Goal: Transaction & Acquisition: Purchase product/service

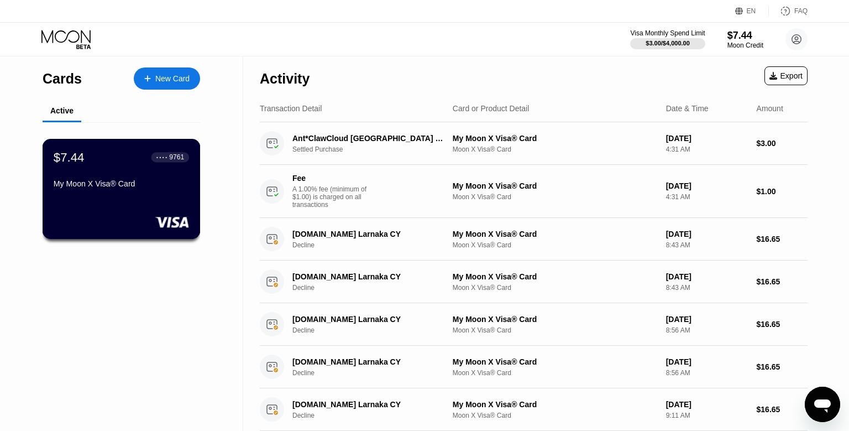
click at [162, 162] on div "● ● ● ● 9761" at bounding box center [171, 157] width 38 height 10
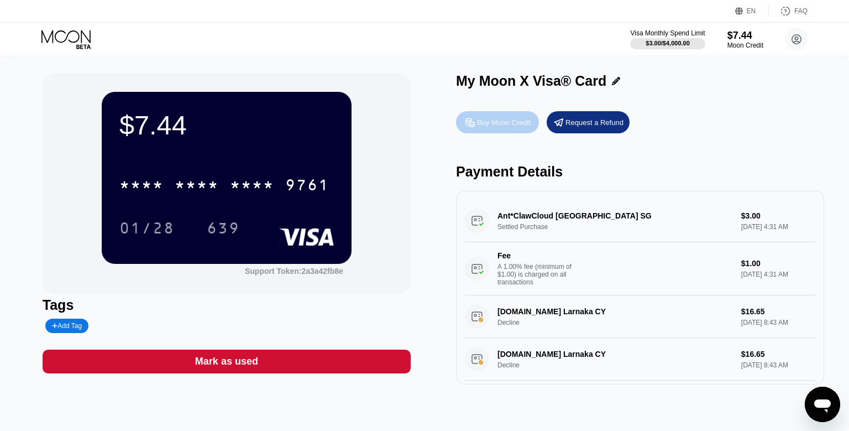
click at [486, 124] on div "Buy Moon Credit" at bounding box center [504, 122] width 54 height 9
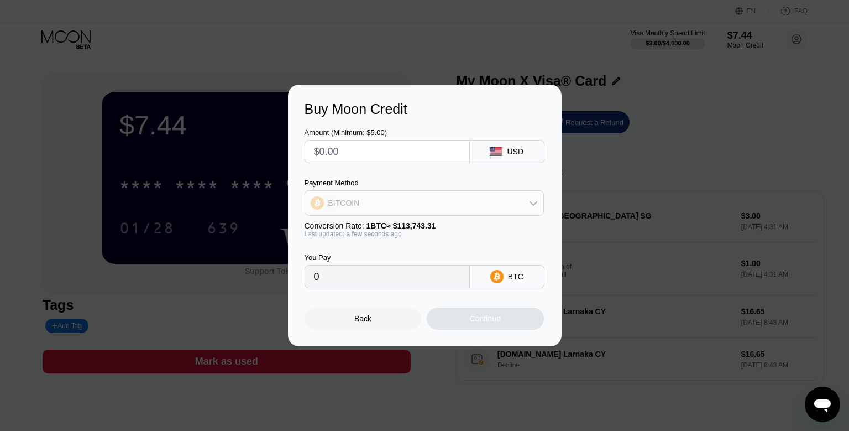
click at [446, 205] on div "BITCOIN" at bounding box center [424, 203] width 238 height 22
click at [377, 262] on span "USDT on TRON" at bounding box center [359, 257] width 56 height 9
type input "0.00"
click at [380, 145] on input "text" at bounding box center [387, 151] width 147 height 22
type input "$1"
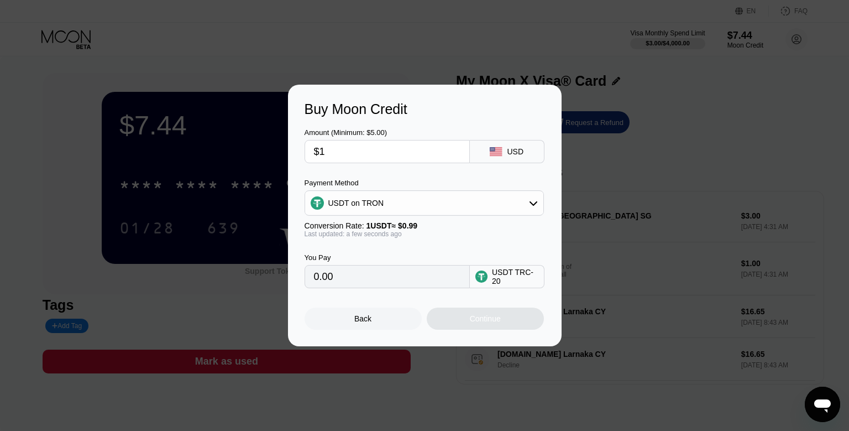
type input "1.01"
type input "$10"
type input "10.10"
type input "$10"
click at [474, 320] on div "Continue" at bounding box center [485, 318] width 31 height 9
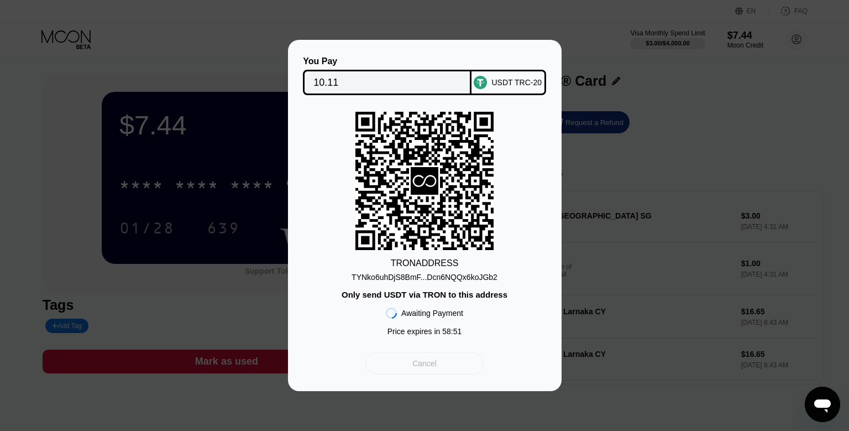
click at [441, 367] on div "Cancel" at bounding box center [425, 363] width 118 height 22
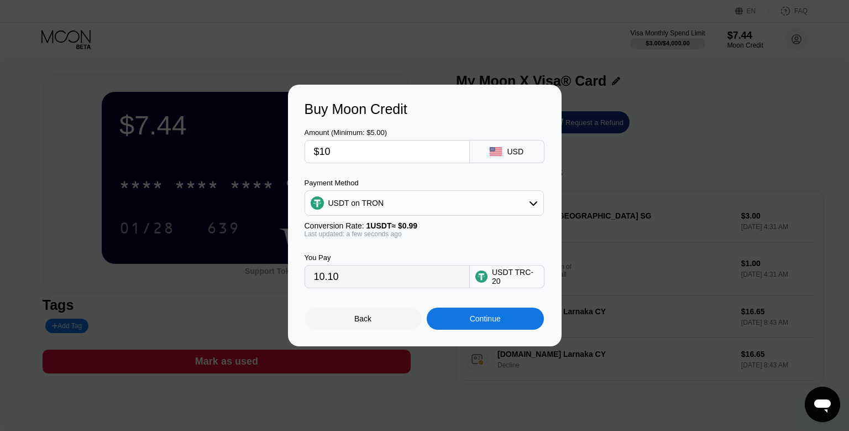
click at [421, 329] on div "Back Continue" at bounding box center [424, 318] width 239 height 22
click at [406, 329] on div "Back" at bounding box center [363, 318] width 117 height 22
